Goal: Task Accomplishment & Management: Use online tool/utility

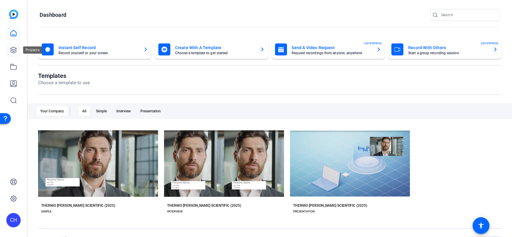
click at [14, 49] on icon at bounding box center [13, 49] width 7 height 7
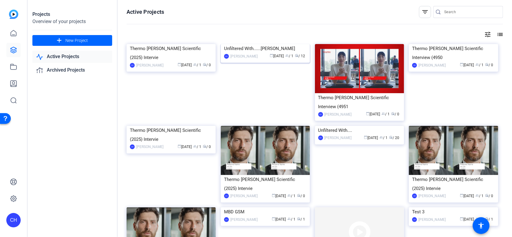
click at [254, 44] on img at bounding box center [265, 44] width 89 height 0
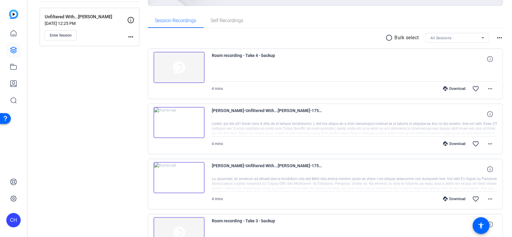
scroll to position [90, 0]
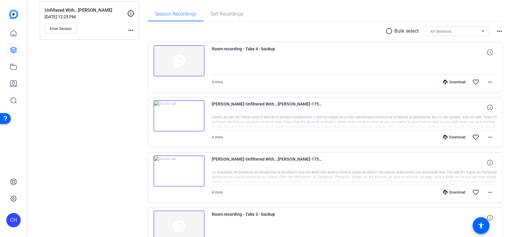
click at [176, 169] on img at bounding box center [178, 171] width 51 height 31
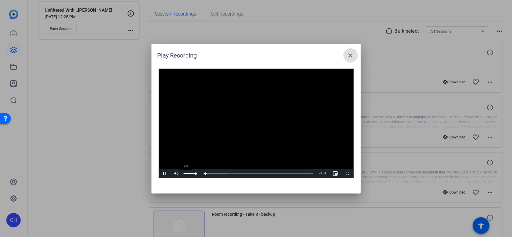
click at [185, 174] on div "12%" at bounding box center [189, 173] width 12 height 1
click at [184, 174] on div "Volume Level" at bounding box center [183, 173] width 1 height 1
click at [205, 174] on div "Loaded : 100.00% 0:27 0:33" at bounding box center [249, 173] width 127 height 1
click at [164, 174] on span "Video Player" at bounding box center [165, 174] width 12 height 0
click at [350, 52] on mat-icon "close" at bounding box center [350, 55] width 7 height 7
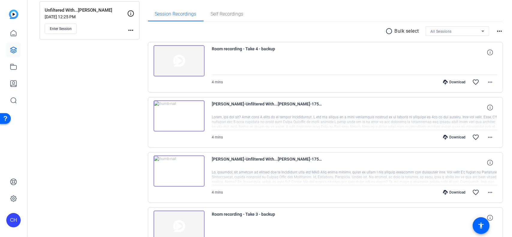
click at [449, 191] on div "Download" at bounding box center [454, 192] width 28 height 5
click at [452, 138] on div "Download" at bounding box center [454, 137] width 28 height 5
click at [181, 58] on img at bounding box center [178, 60] width 51 height 31
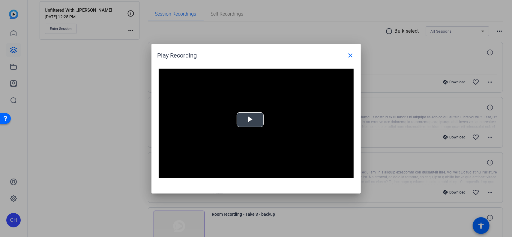
click at [250, 120] on span "Video Player" at bounding box center [250, 120] width 0 height 0
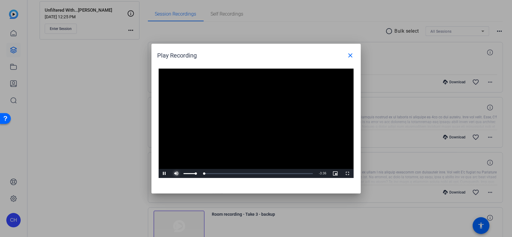
click at [174, 174] on span "Video Player" at bounding box center [177, 174] width 12 height 0
click at [350, 57] on mat-icon "close" at bounding box center [350, 55] width 7 height 7
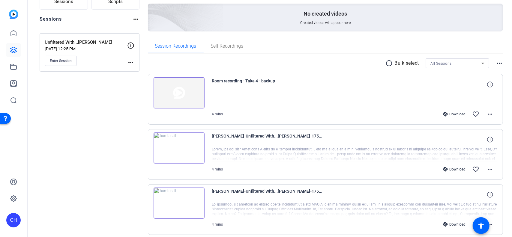
scroll to position [0, 0]
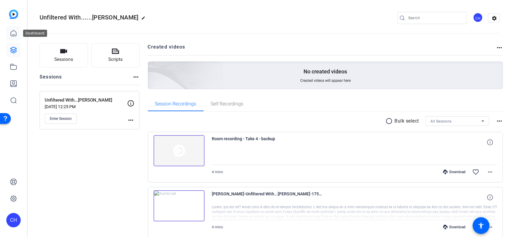
click at [11, 34] on icon at bounding box center [13, 33] width 7 height 7
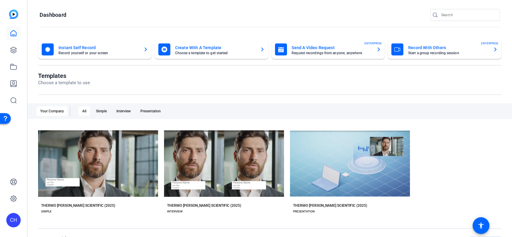
click at [197, 51] on mat-card-title "Create With A Template" at bounding box center [215, 47] width 80 height 7
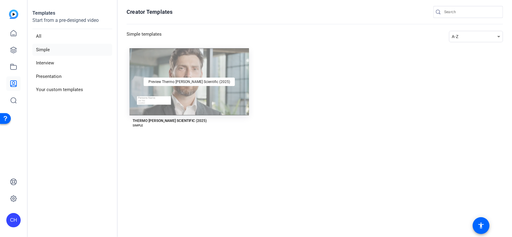
click at [156, 66] on div "Preview Thermo [PERSON_NAME] Scientific (2025)" at bounding box center [189, 81] width 119 height 67
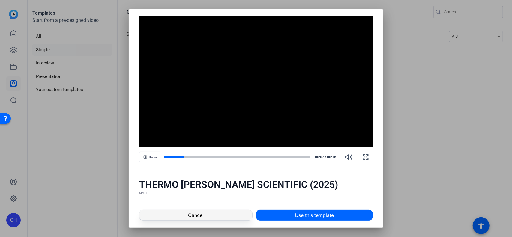
click at [180, 221] on span at bounding box center [195, 215] width 112 height 14
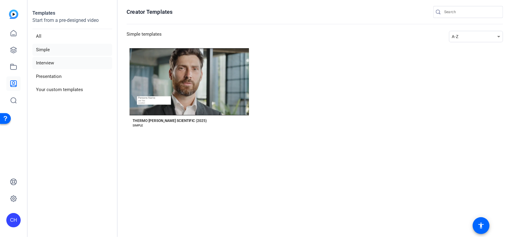
click at [47, 64] on li "Interview" at bounding box center [72, 63] width 80 height 12
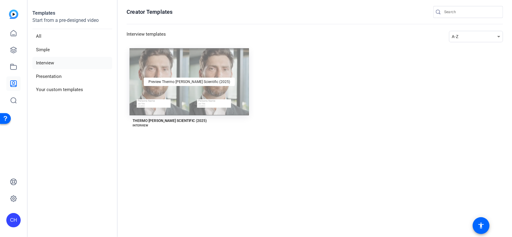
click at [204, 87] on div "Preview Thermo [PERSON_NAME] Scientific (2025)" at bounding box center [189, 81] width 119 height 67
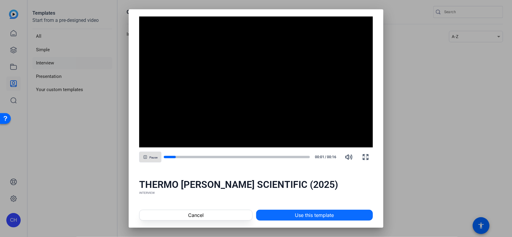
click at [301, 216] on span "Use this template" at bounding box center [314, 215] width 39 height 7
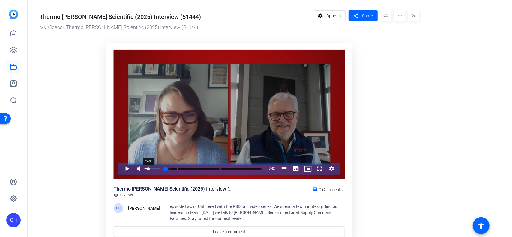
drag, startPoint x: 160, startPoint y: 169, endPoint x: 148, endPoint y: 168, distance: 12.0
click at [148, 168] on div "Volume Level" at bounding box center [146, 168] width 4 height 1
click at [121, 170] on span "Video Player" at bounding box center [121, 169] width 0 height 12
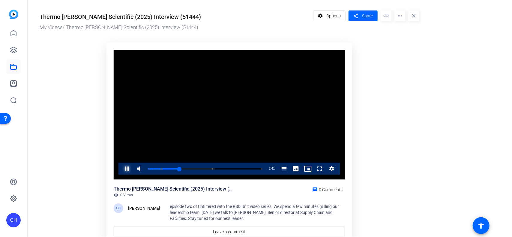
click at [121, 167] on span "Video Player" at bounding box center [121, 169] width 0 height 12
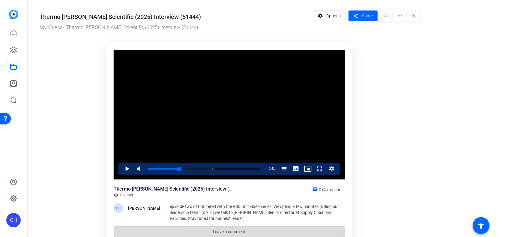
click at [258, 233] on span at bounding box center [229, 232] width 231 height 14
